Goal: Task Accomplishment & Management: Use online tool/utility

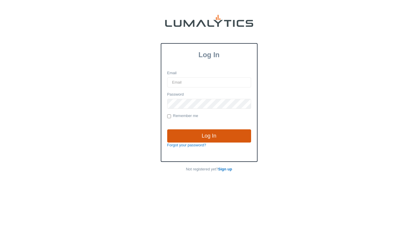
type input "[EMAIL_ADDRESS][DOMAIN_NAME]"
click at [227, 139] on input "Log In" at bounding box center [209, 136] width 84 height 14
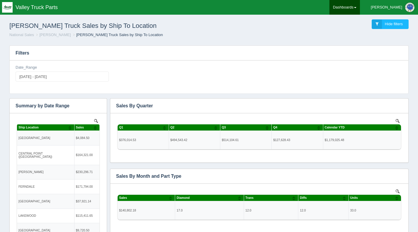
click at [360, 8] on link "Dashboards" at bounding box center [345, 7] width 31 height 15
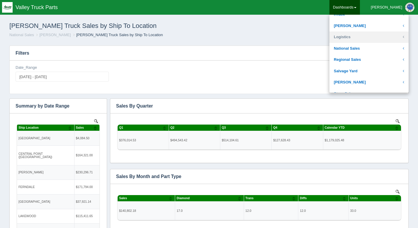
scroll to position [117, 0]
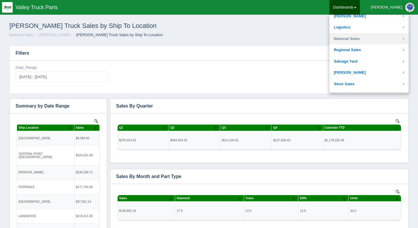
click at [374, 41] on link "National Sales" at bounding box center [369, 38] width 79 height 11
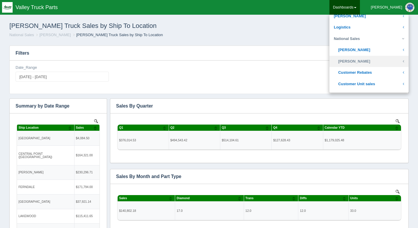
scroll to position [147, 0]
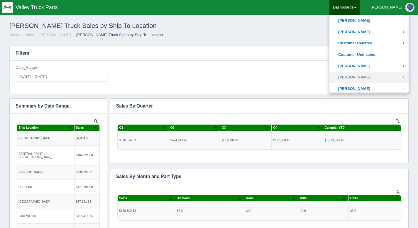
click at [378, 75] on link "Darrin Carroll" at bounding box center [369, 77] width 79 height 11
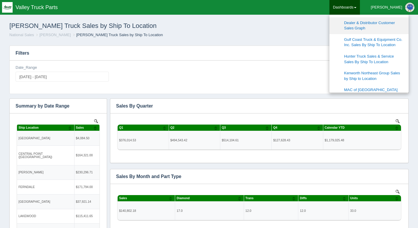
scroll to position [382, 0]
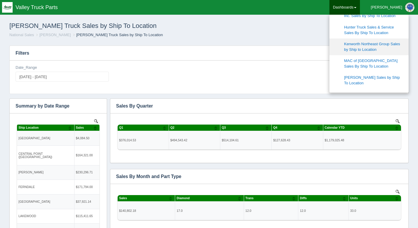
click at [389, 46] on link "Kenworth Northeast Group Sales by Ship to Location" at bounding box center [369, 46] width 79 height 17
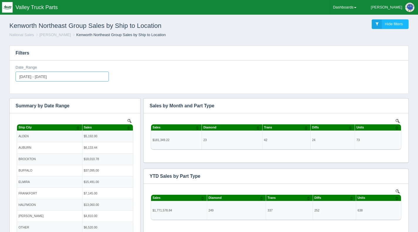
type input "2025-09-01"
type input "2025-09-30"
click at [39, 76] on input "2025-09-01 - 2025-09-30" at bounding box center [62, 77] width 93 height 10
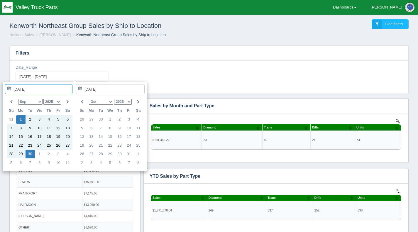
click at [41, 103] on select "Jan Feb Mar Apr May Jun Jul Aug Sep Oct Nov Dec" at bounding box center [30, 102] width 24 height 6
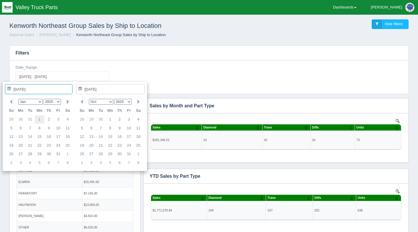
type input "2025-01-01"
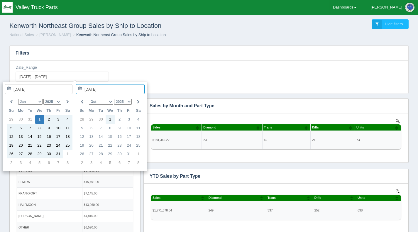
click at [111, 102] on select "Jan Feb Mar Apr May Jun Jul Aug Sep Oct Nov Dec" at bounding box center [101, 102] width 24 height 6
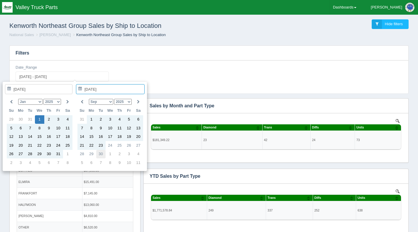
type input "2025-09-30"
type input "2025-01-01 - 2025-09-30"
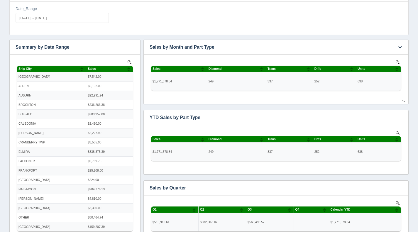
scroll to position [88, 0]
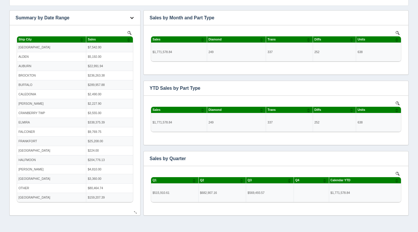
click at [132, 17] on icon "button" at bounding box center [132, 18] width 4 height 4
click at [113, 33] on link "View all results" at bounding box center [112, 35] width 47 height 9
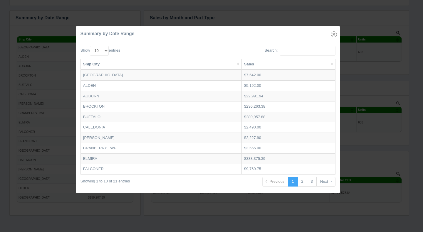
click at [333, 36] on icon "button" at bounding box center [334, 34] width 8 height 8
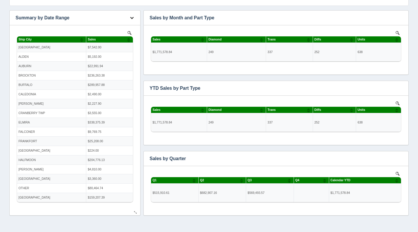
click at [132, 19] on icon "button" at bounding box center [132, 18] width 4 height 4
click at [109, 26] on link "Download CSV" at bounding box center [112, 26] width 47 height 9
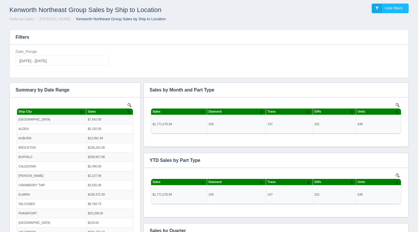
scroll to position [0, 0]
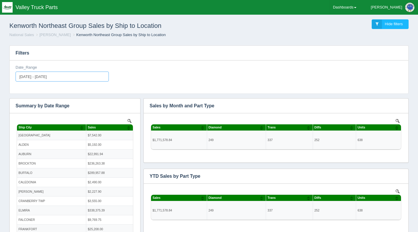
click at [40, 75] on input "2025-01-01 - 2025-09-30" at bounding box center [62, 77] width 93 height 10
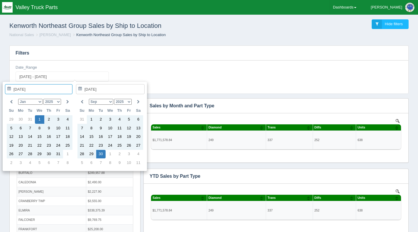
click at [59, 102] on select "1975 1976 1977 1978 1979 1980 1981 1982 1983 1984 1985 1986 1987 1988 1989 1990…" at bounding box center [52, 102] width 18 height 6
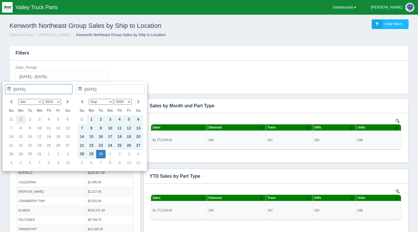
type input "2024-01-01"
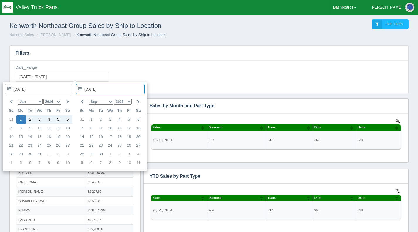
click at [130, 103] on select "2024 2025 2026 2027 2028 2029 2030" at bounding box center [123, 102] width 18 height 6
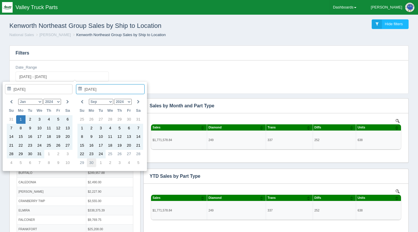
type input "2024-09-30"
type input "2024-01-01 - 2024-09-30"
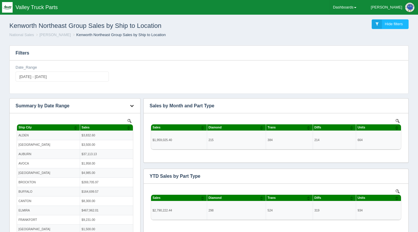
click at [132, 105] on icon "button" at bounding box center [132, 106] width 4 height 4
click at [120, 113] on link "Download CSV" at bounding box center [112, 114] width 47 height 9
